Goal: Task Accomplishment & Management: Manage account settings

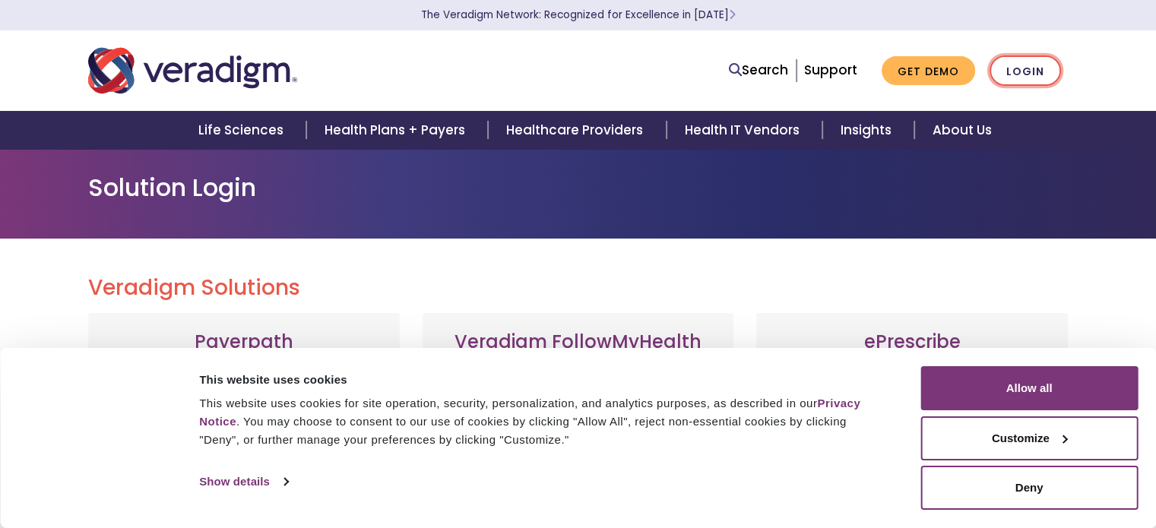
click at [1036, 78] on link "Login" at bounding box center [1025, 71] width 71 height 31
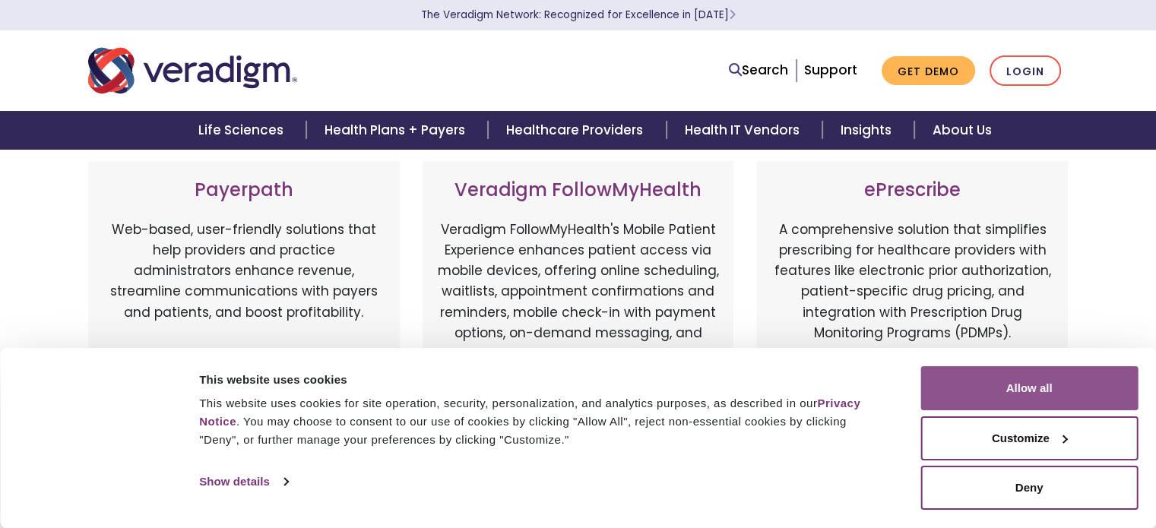
click at [1077, 379] on button "Allow all" at bounding box center [1029, 388] width 217 height 44
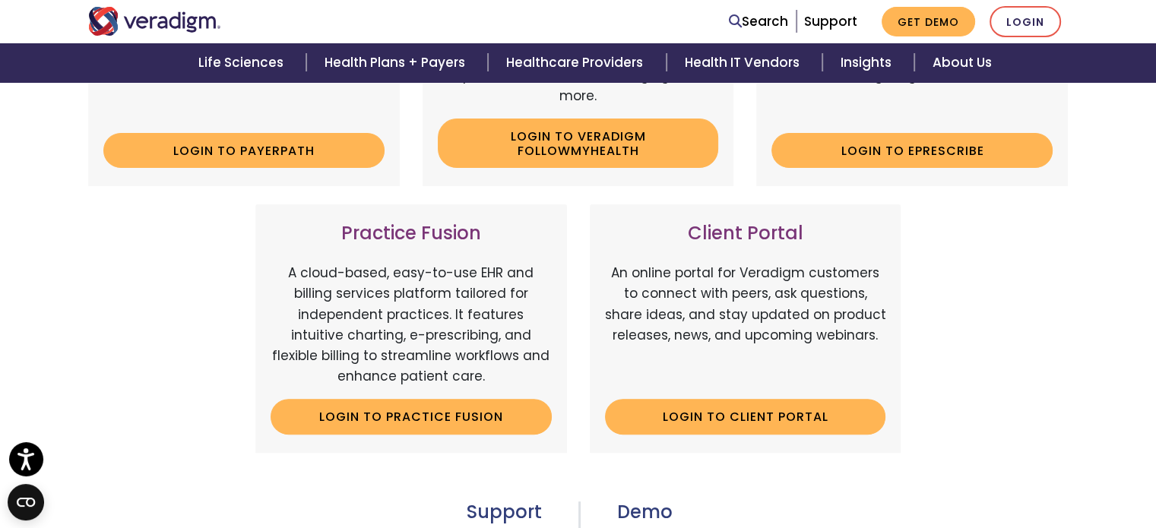
scroll to position [456, 0]
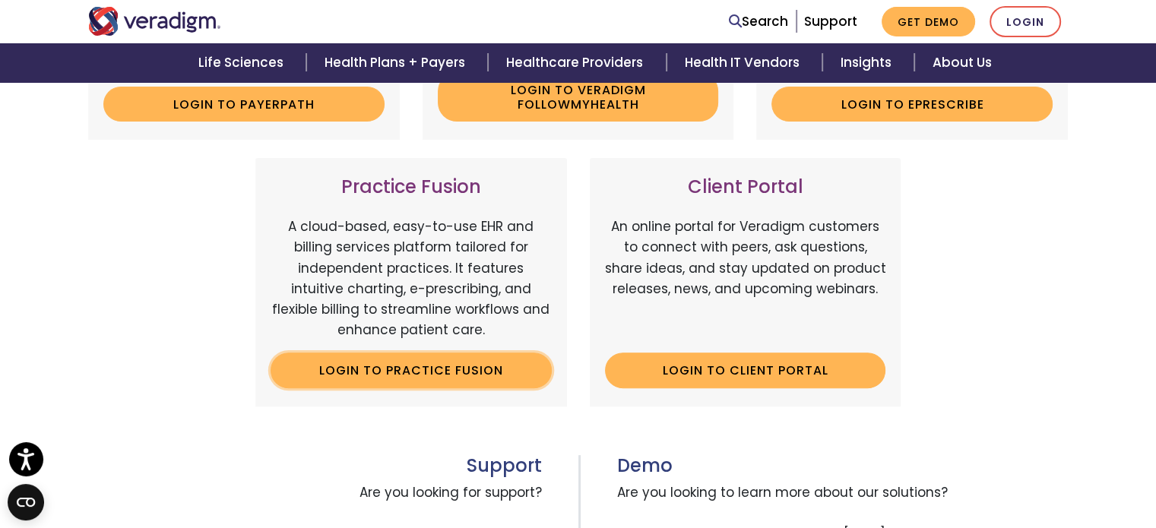
click at [337, 363] on link "Login to Practice Fusion" at bounding box center [411, 370] width 281 height 35
click at [435, 211] on div "Practice Fusion A cloud-based, easy-to-use EHR and billing services platform ta…" at bounding box center [411, 282] width 312 height 248
click at [450, 187] on h3 "Practice Fusion" at bounding box center [411, 187] width 281 height 22
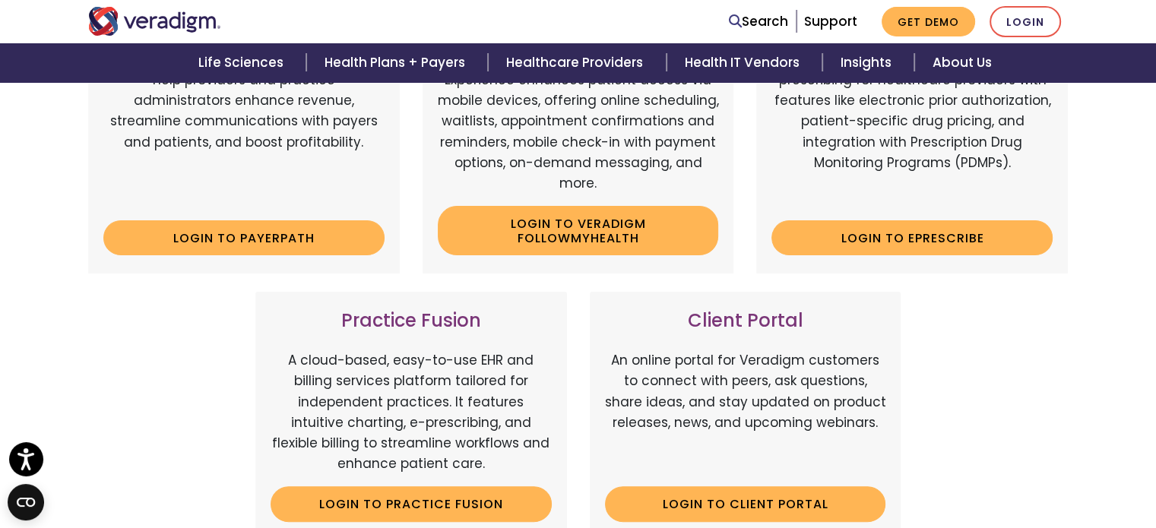
scroll to position [304, 0]
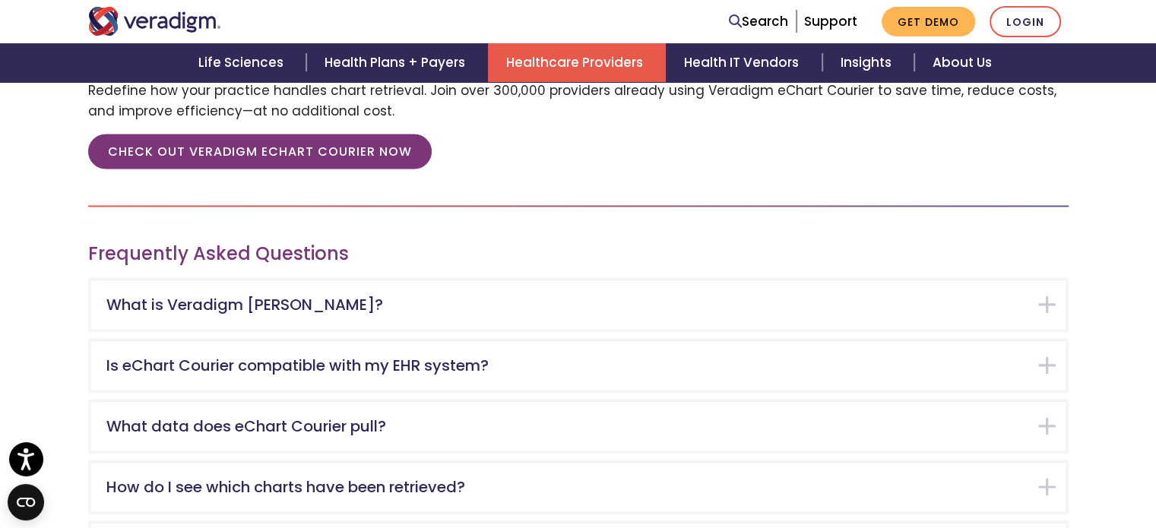
scroll to position [2320, 0]
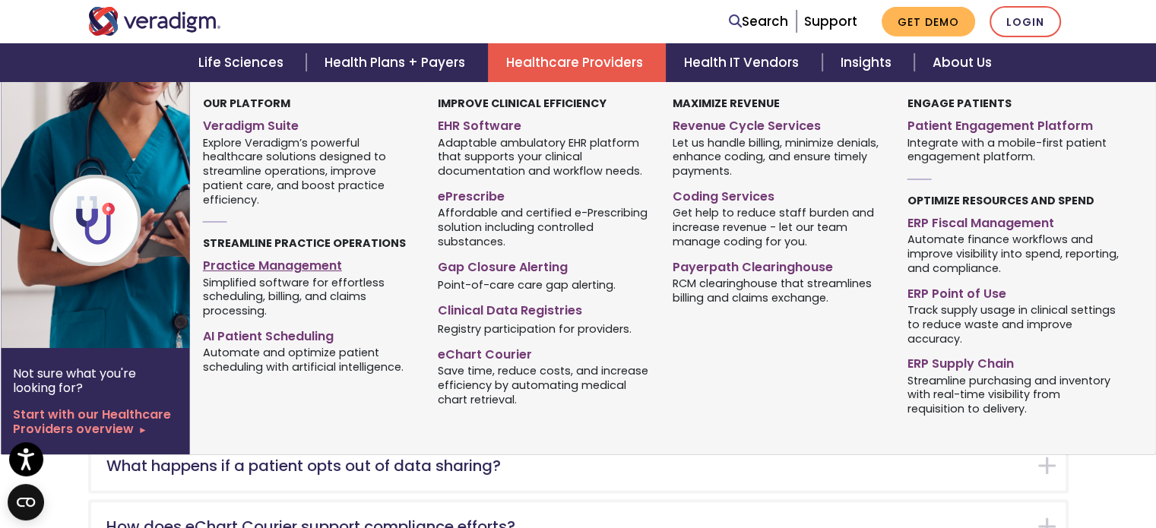
click at [265, 264] on link "Practice Management" at bounding box center [309, 263] width 212 height 22
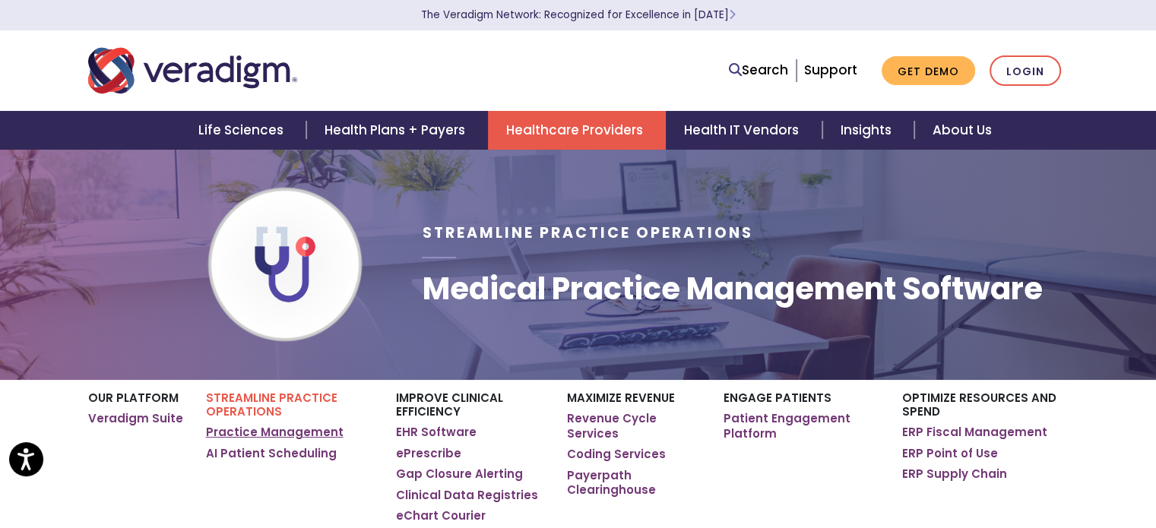
click at [304, 434] on link "Practice Management" at bounding box center [275, 432] width 138 height 15
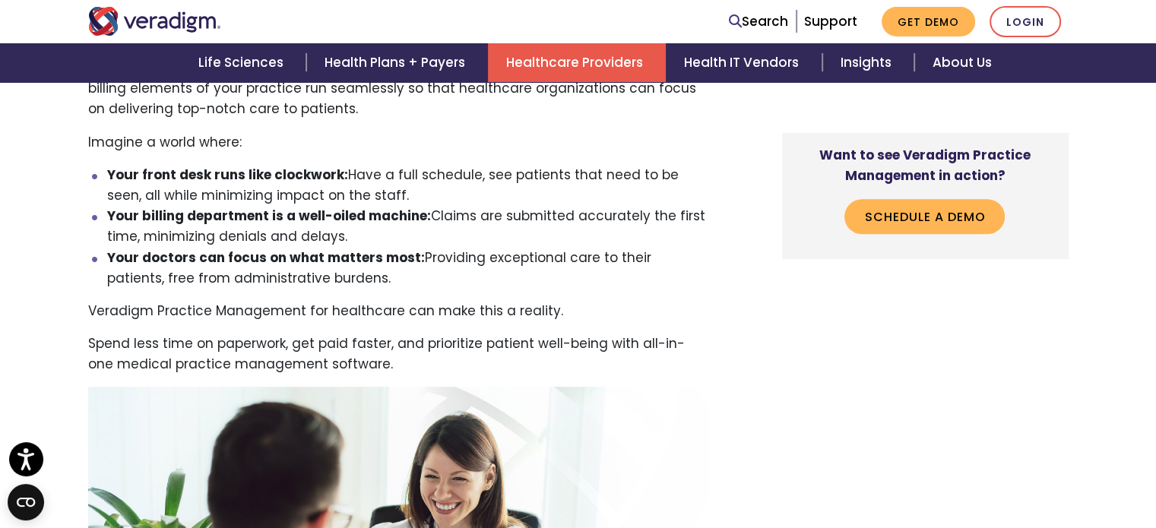
scroll to position [456, 0]
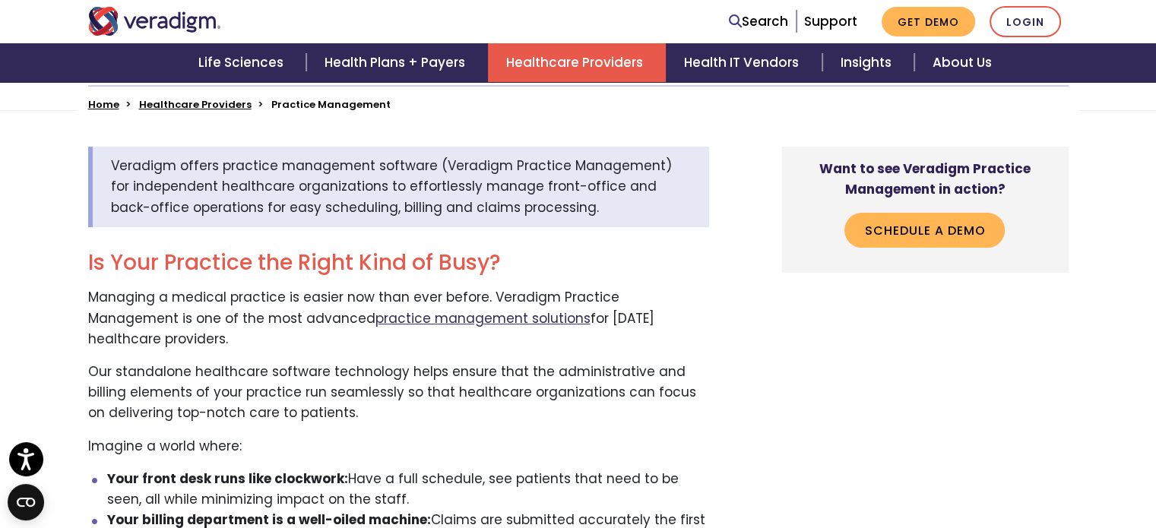
click at [376, 322] on link "practice management solutions" at bounding box center [483, 318] width 215 height 18
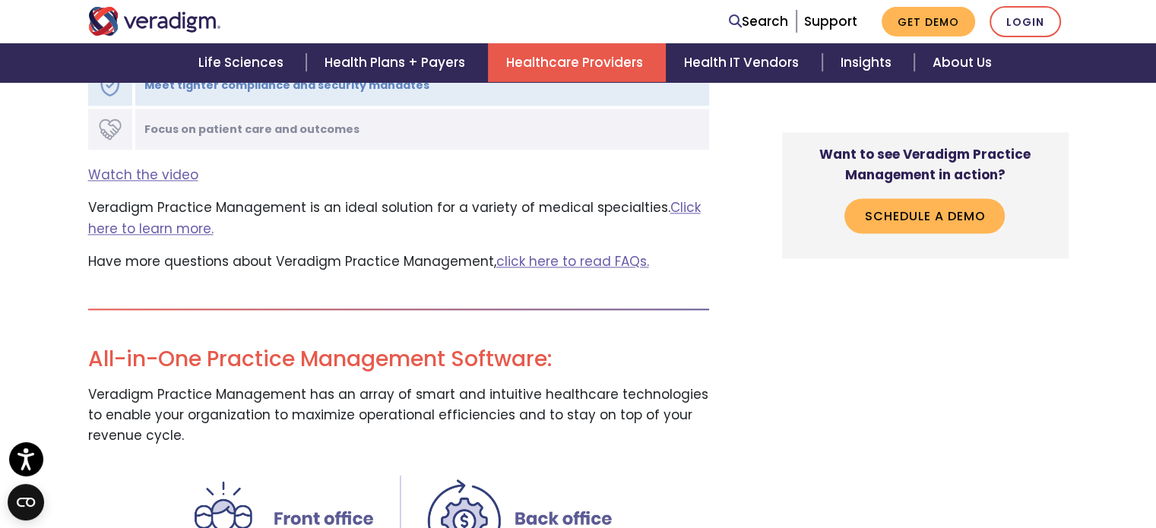
scroll to position [2205, 0]
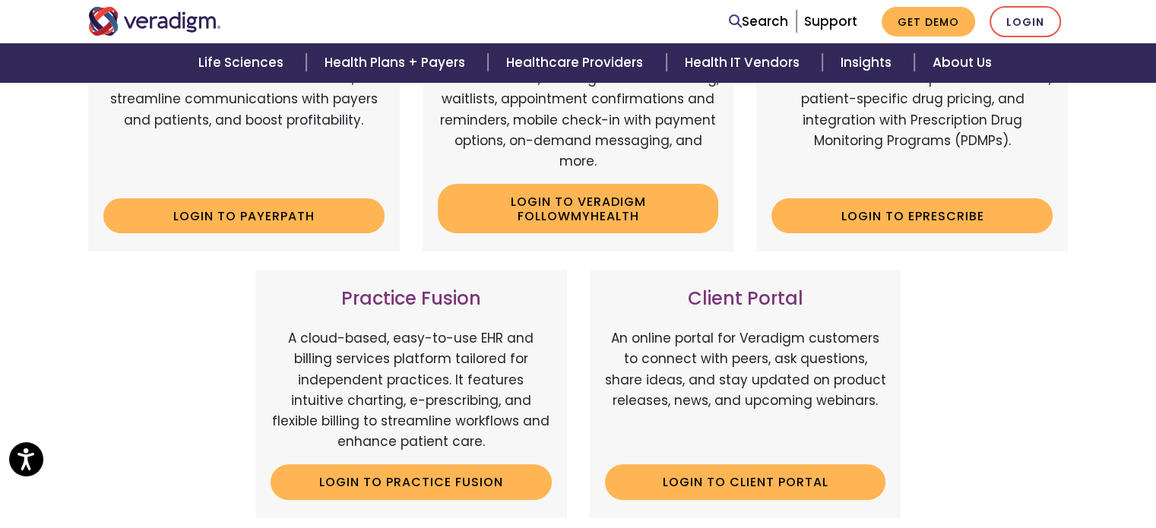
scroll to position [380, 0]
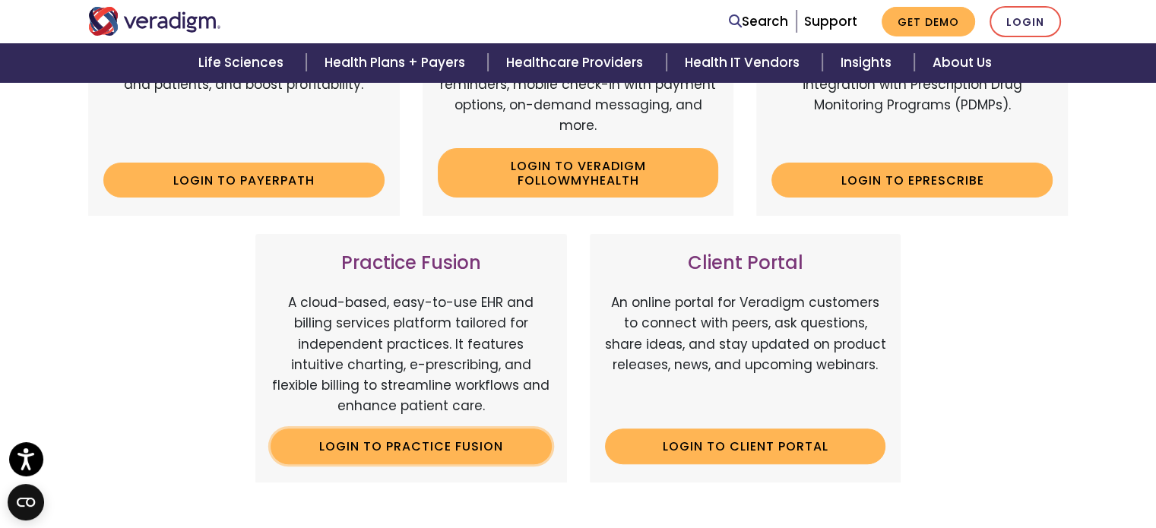
click at [451, 438] on link "Login to Practice Fusion" at bounding box center [411, 446] width 281 height 35
